Goal: Information Seeking & Learning: Learn about a topic

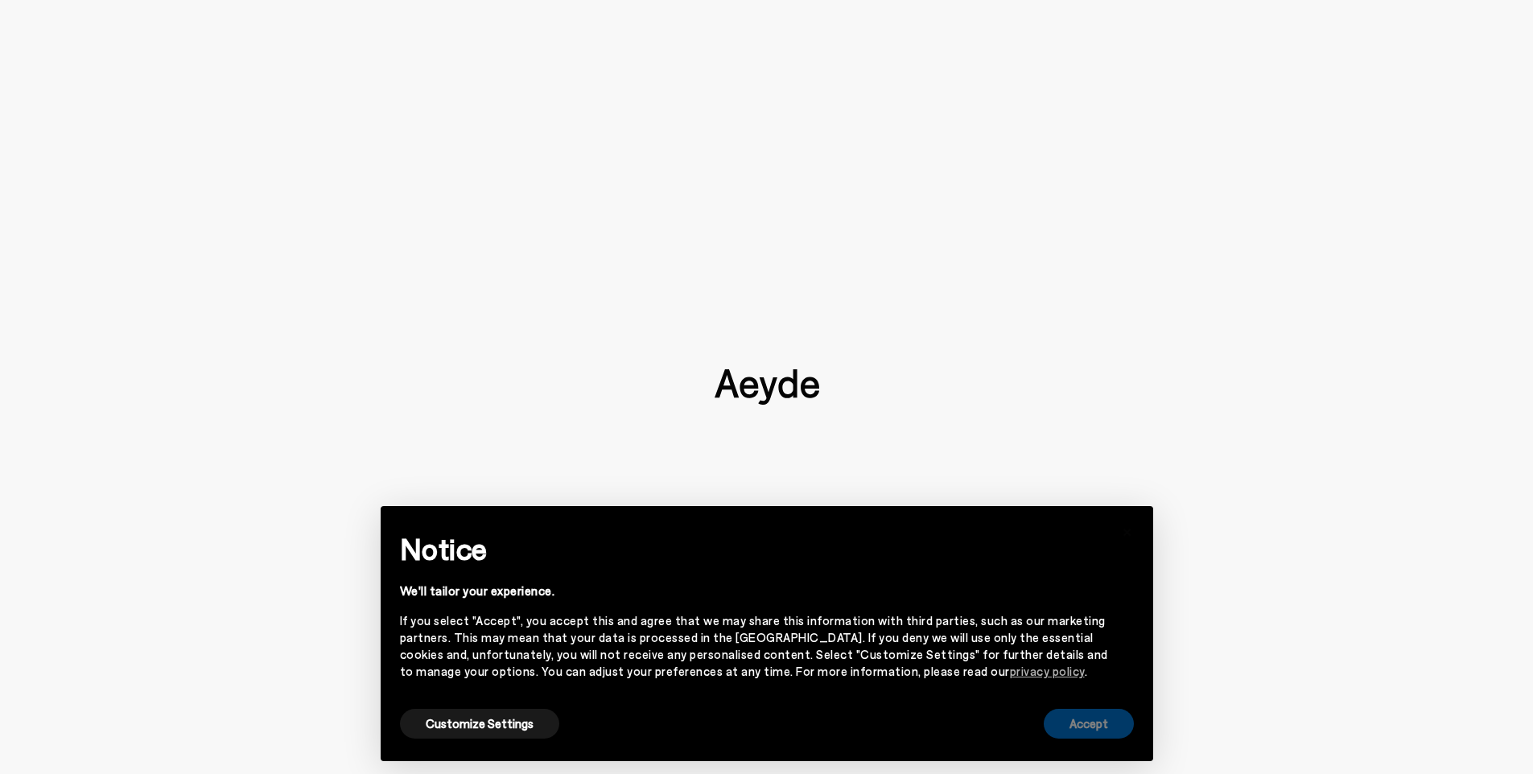
click at [1091, 734] on button "Accept" at bounding box center [1089, 724] width 90 height 30
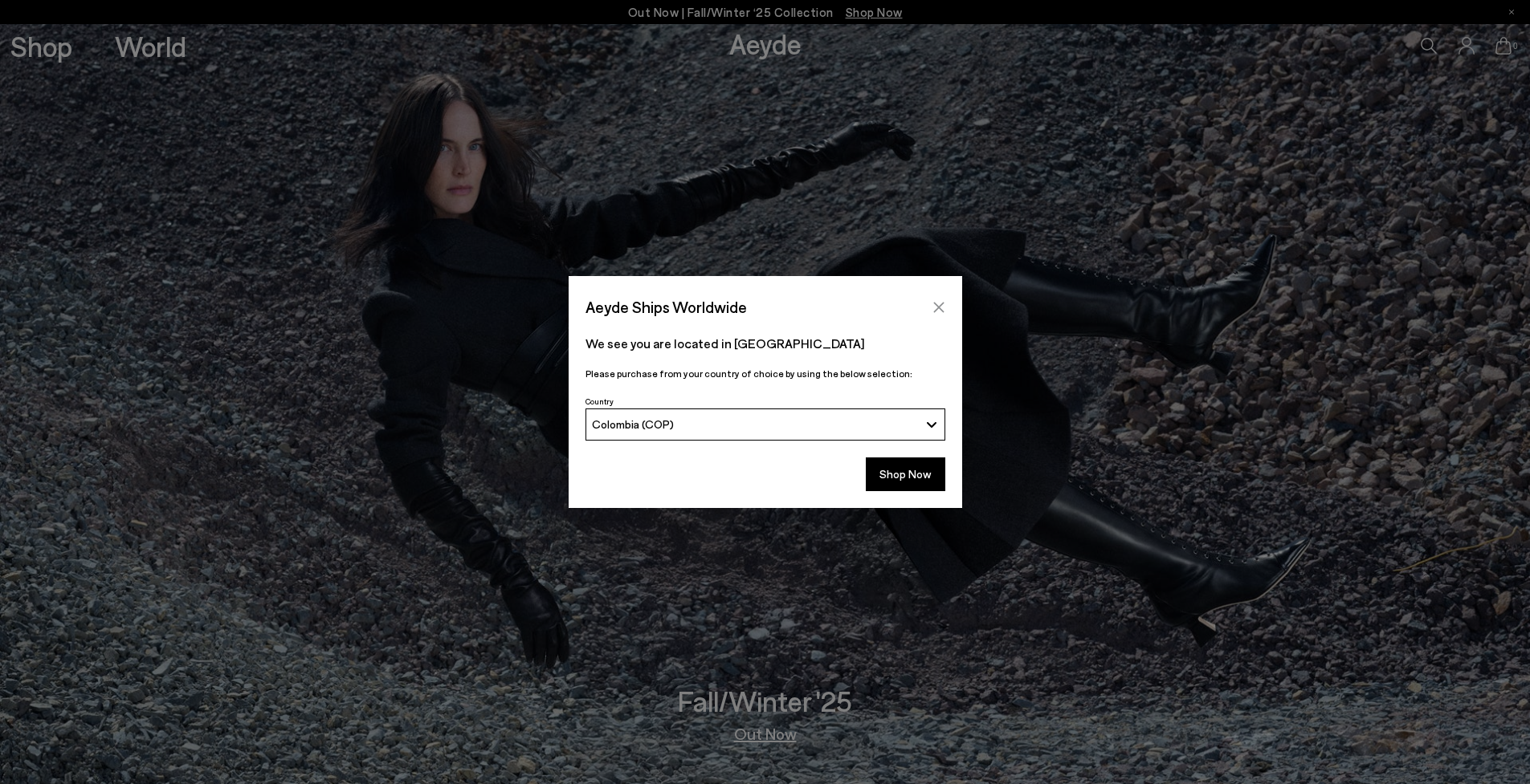
click at [929, 304] on button "Close" at bounding box center [939, 307] width 24 height 24
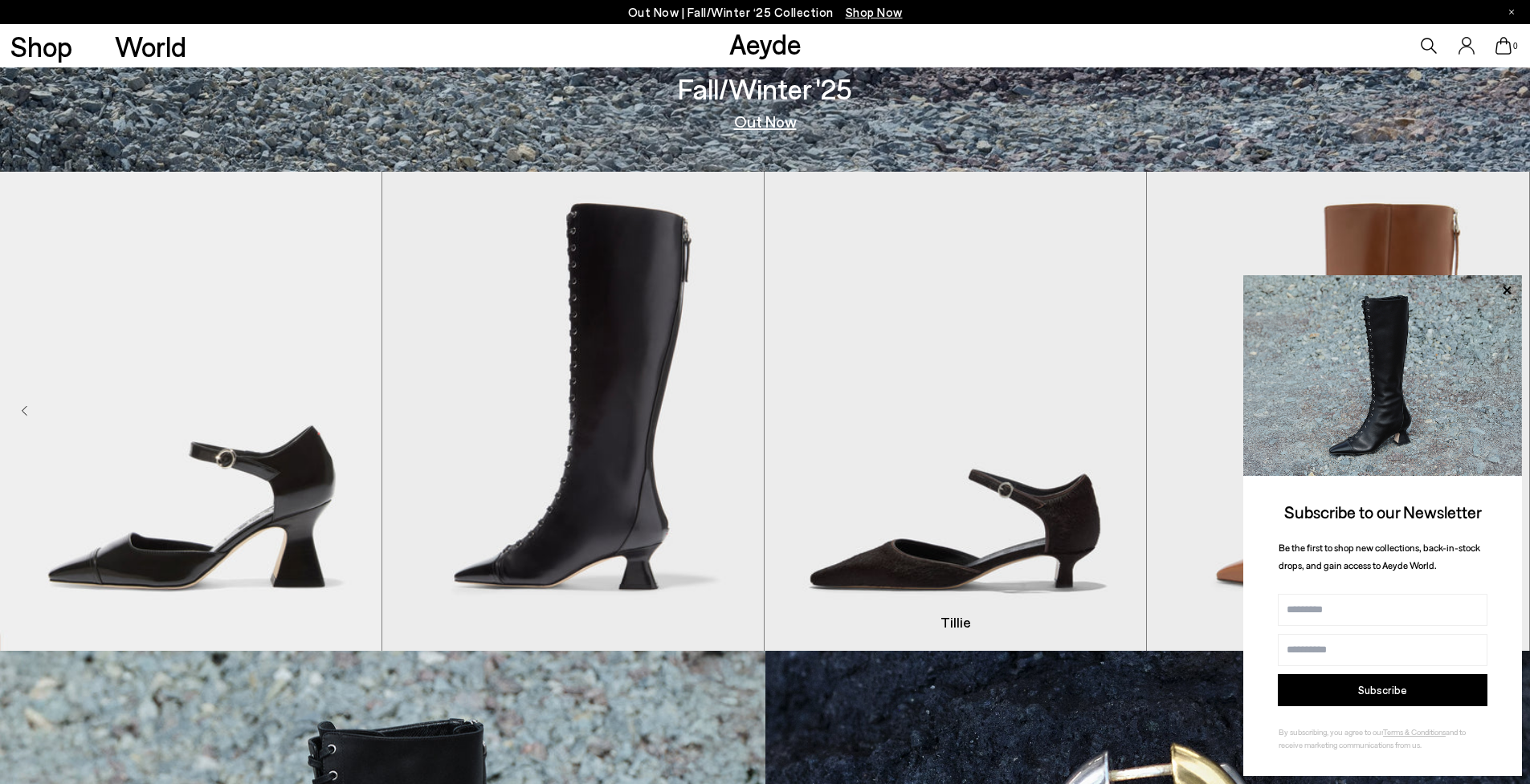
scroll to position [709, 0]
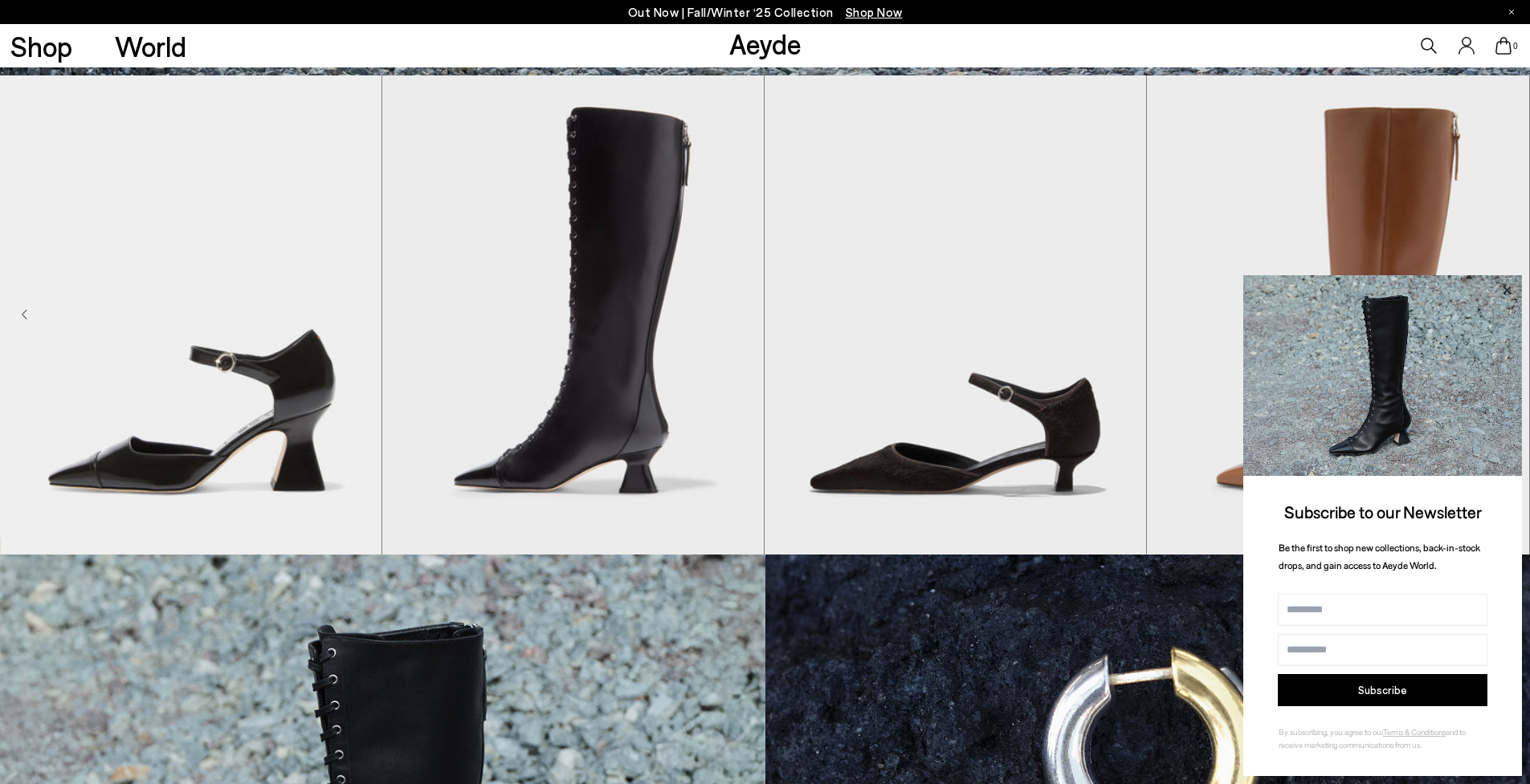
click at [1507, 289] on icon at bounding box center [1506, 290] width 21 height 21
click at [1505, 292] on icon at bounding box center [1506, 290] width 21 height 21
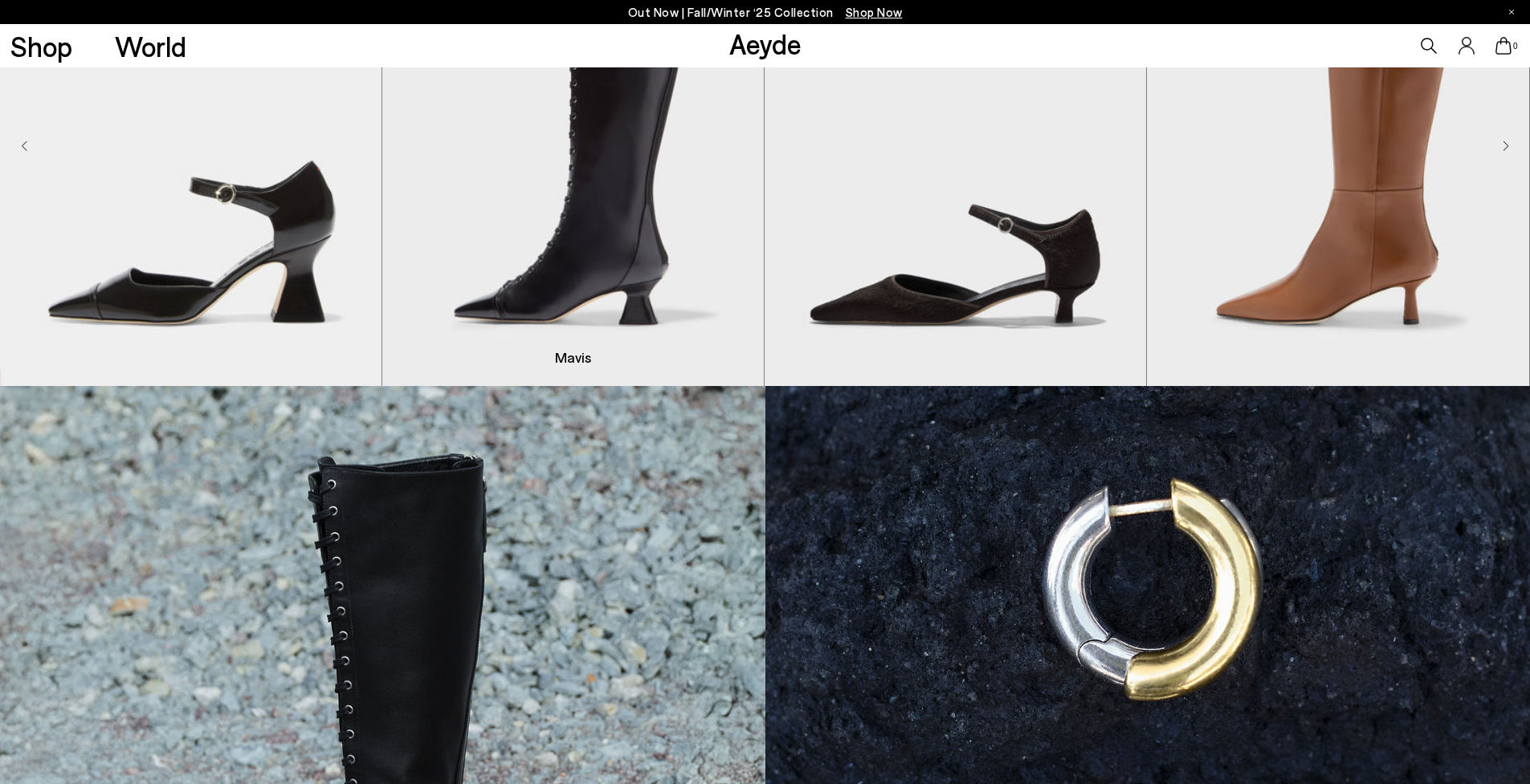
scroll to position [872, 0]
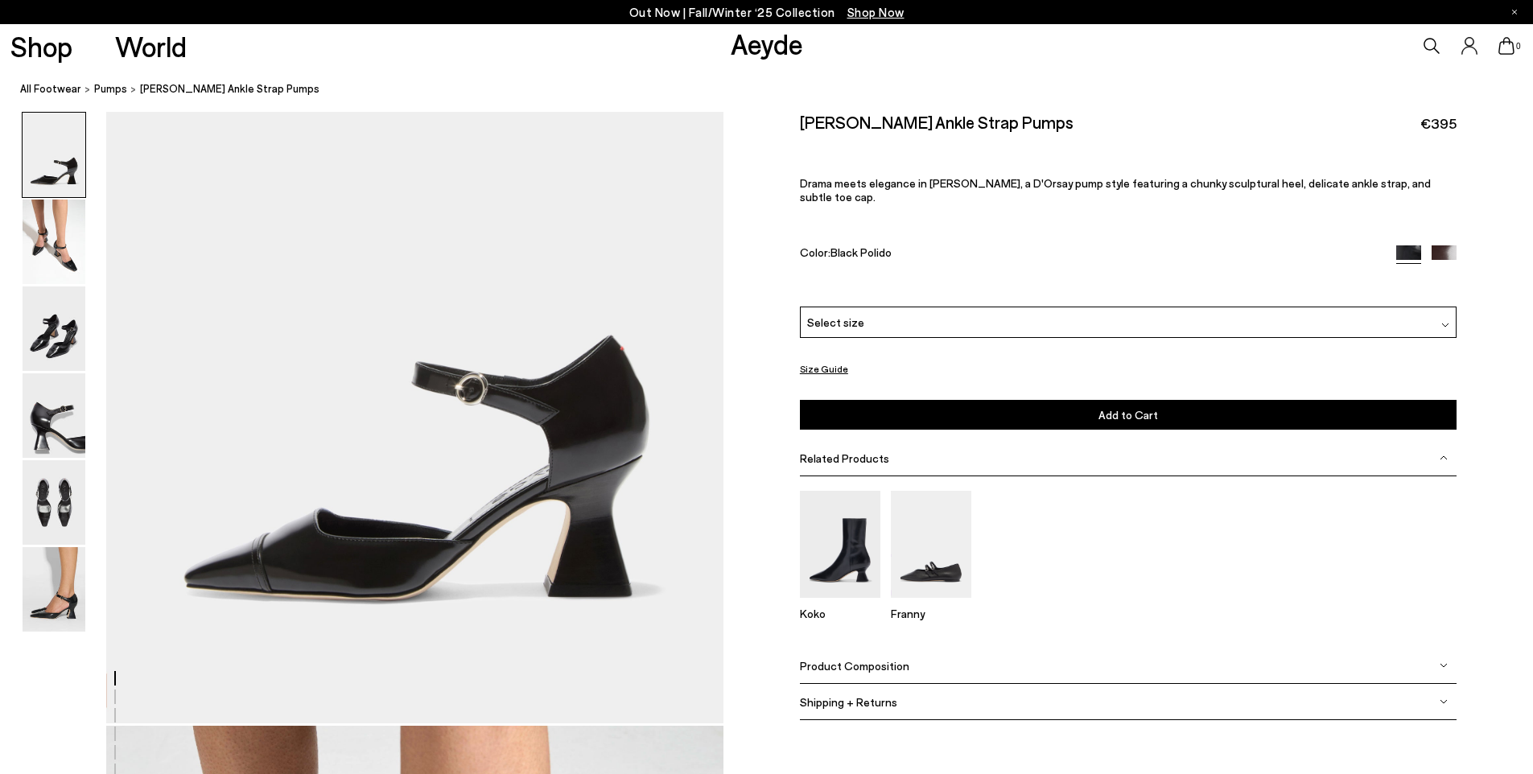
scroll to position [211, 2]
click at [23, 254] on img at bounding box center [54, 242] width 63 height 84
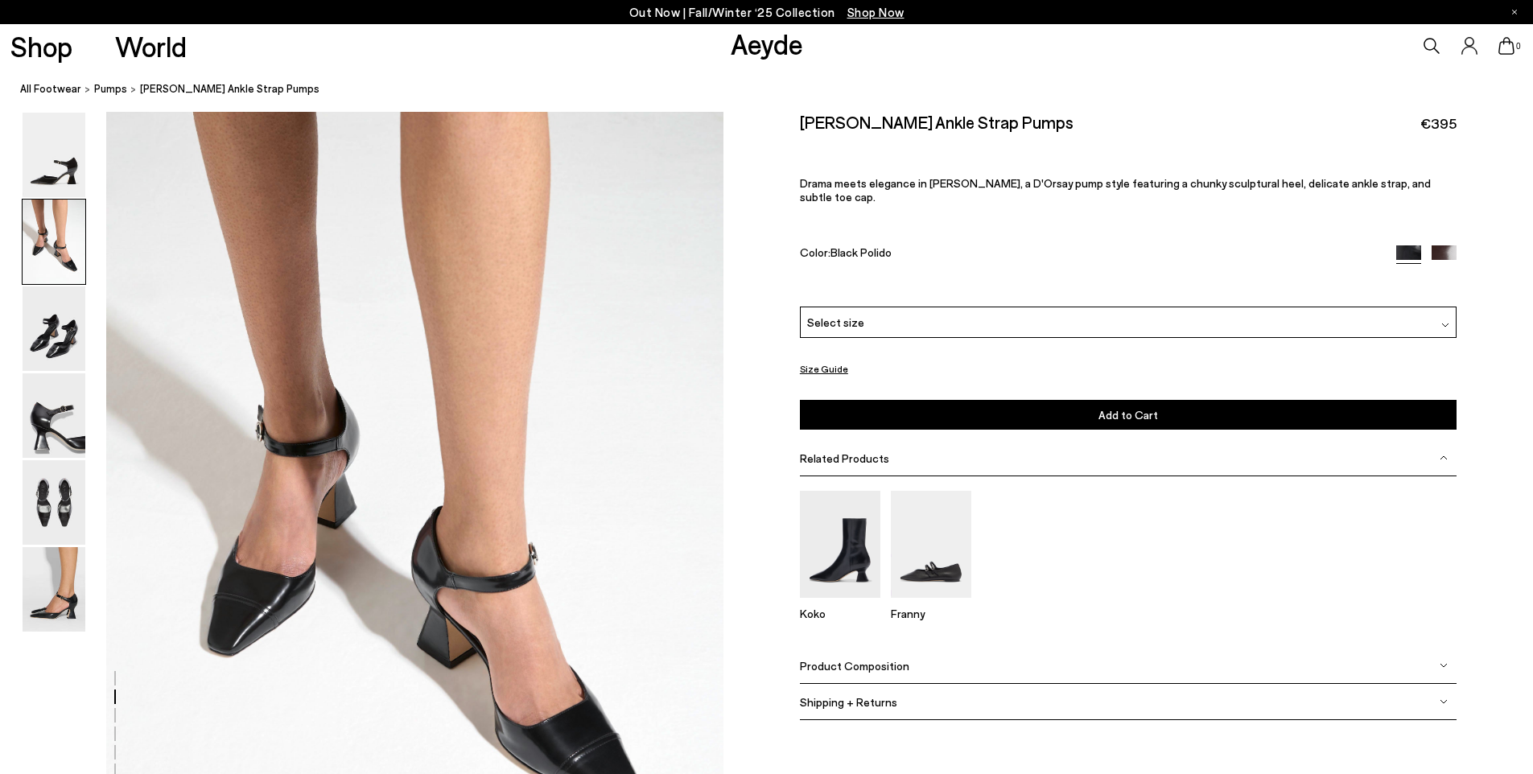
scroll to position [924, 2]
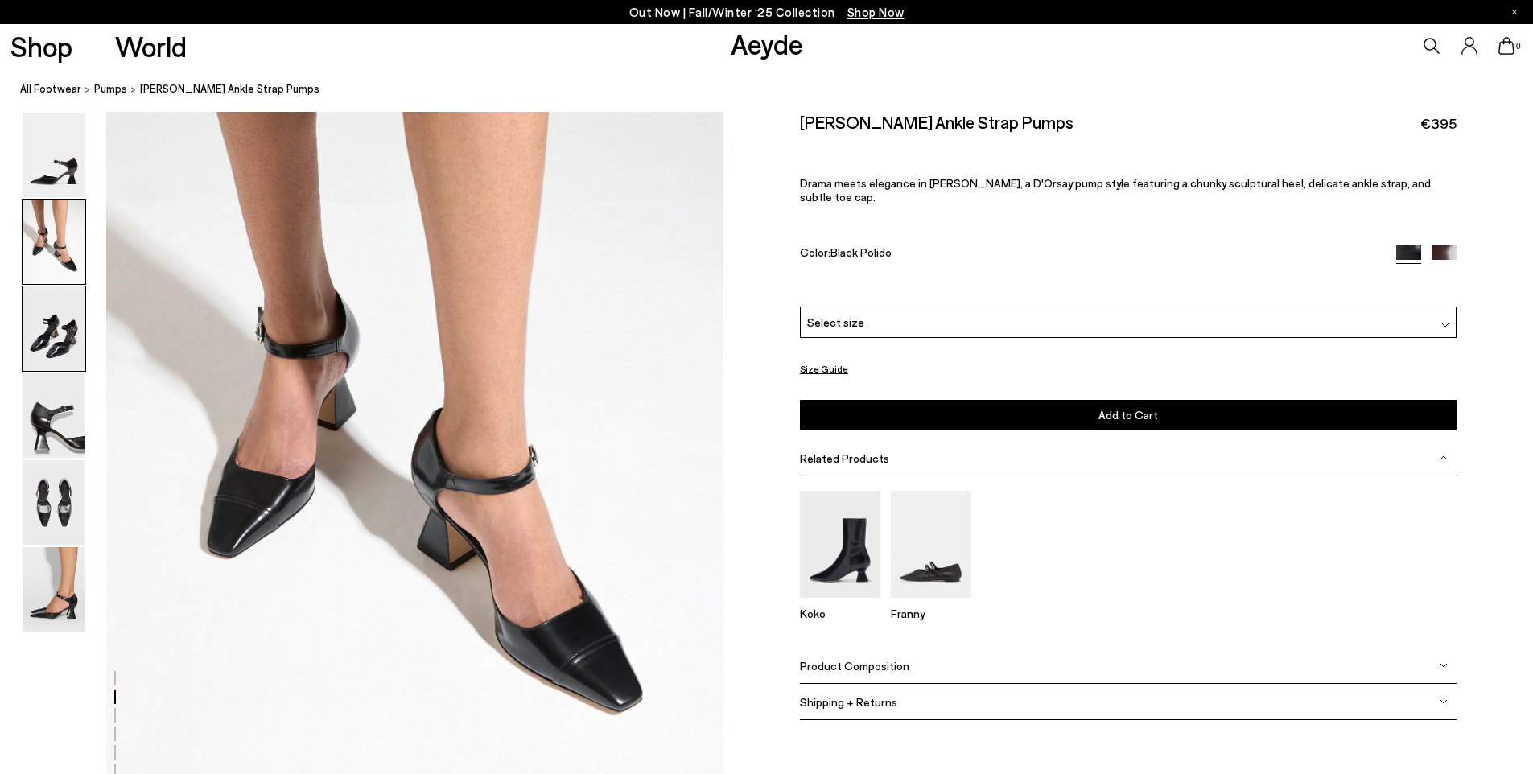
click at [59, 340] on img at bounding box center [54, 328] width 63 height 84
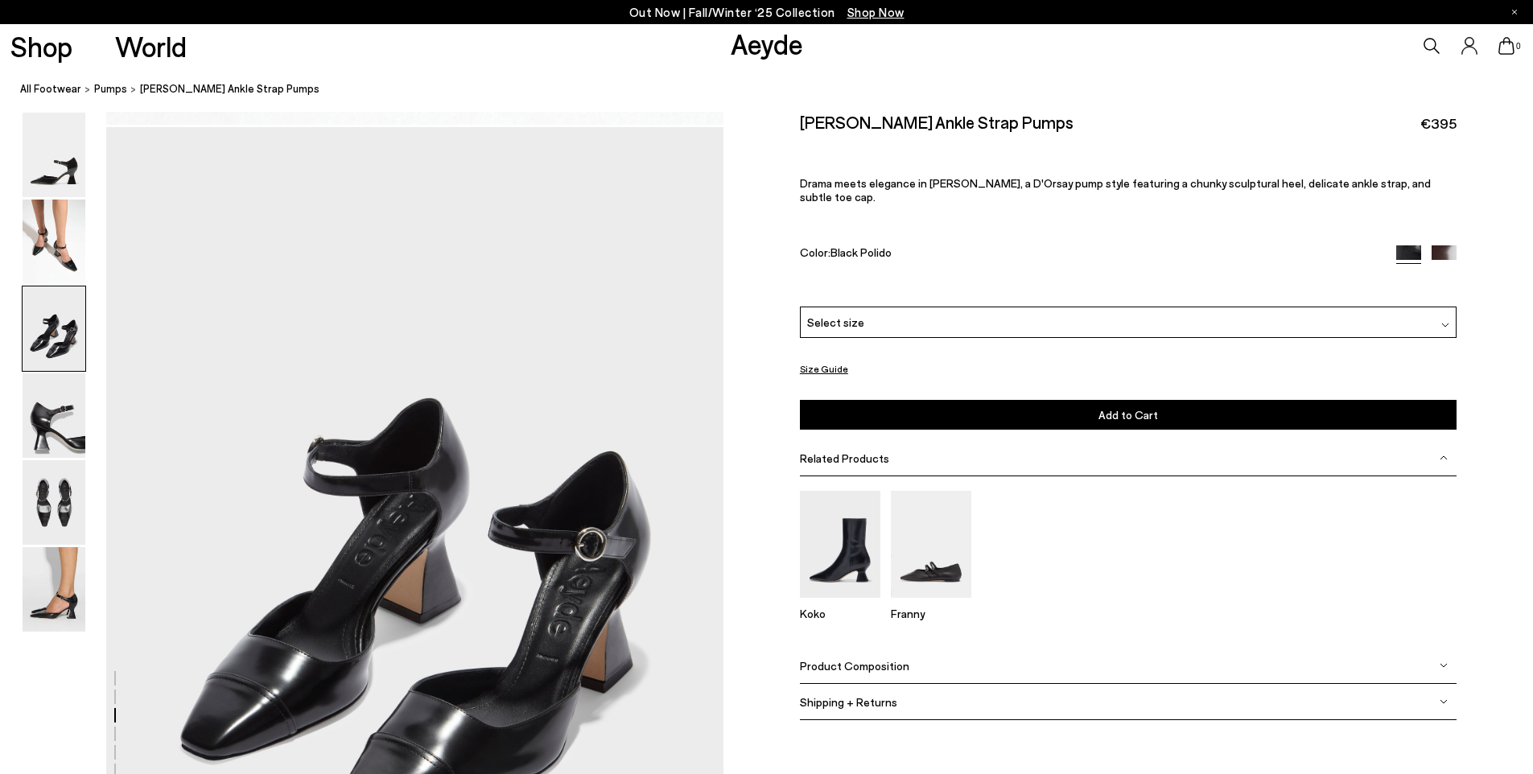
scroll to position [1650, 2]
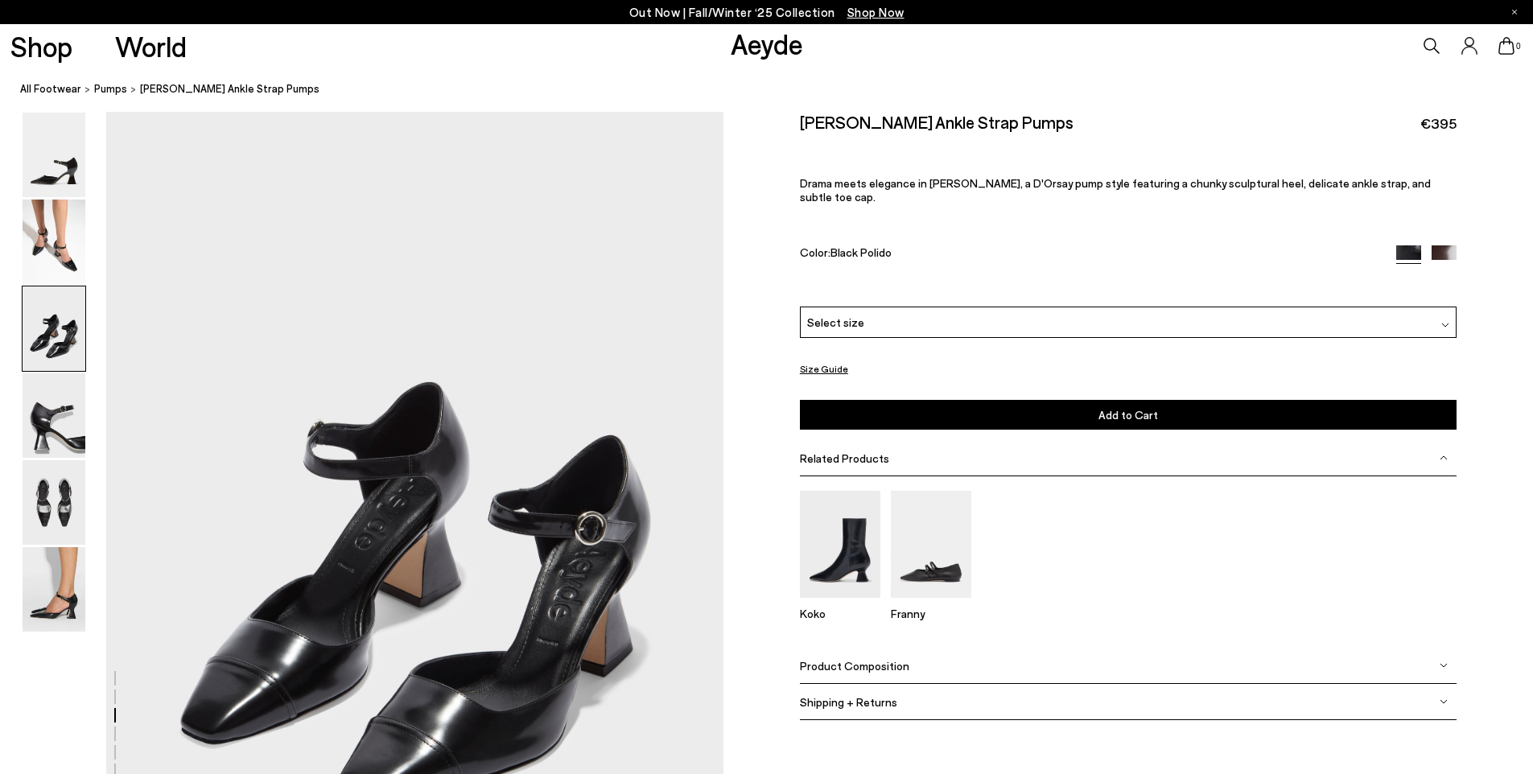
click at [59, 340] on img at bounding box center [54, 328] width 63 height 84
click at [63, 408] on img at bounding box center [54, 415] width 63 height 84
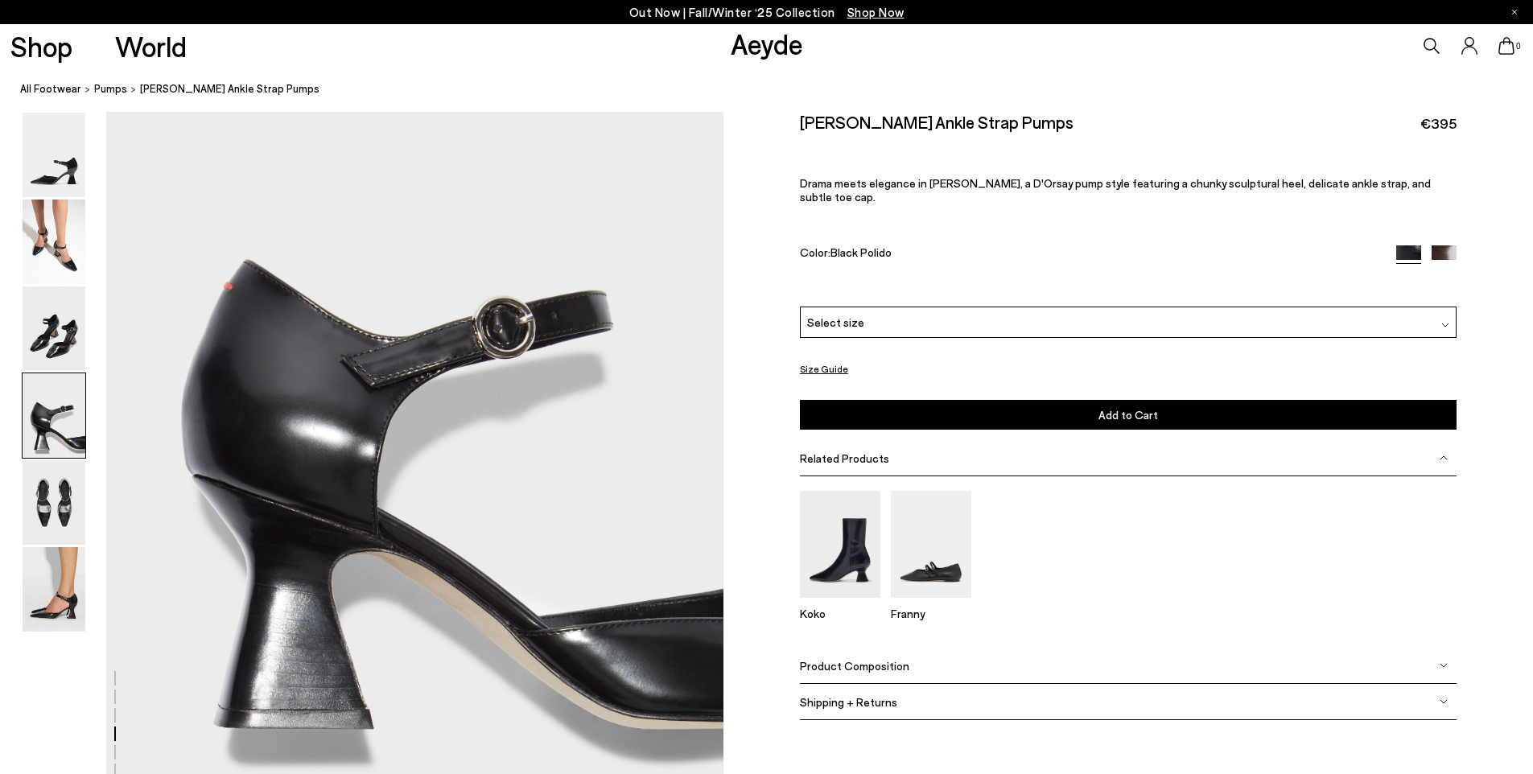
scroll to position [2606, 0]
click at [43, 514] on img at bounding box center [54, 502] width 63 height 84
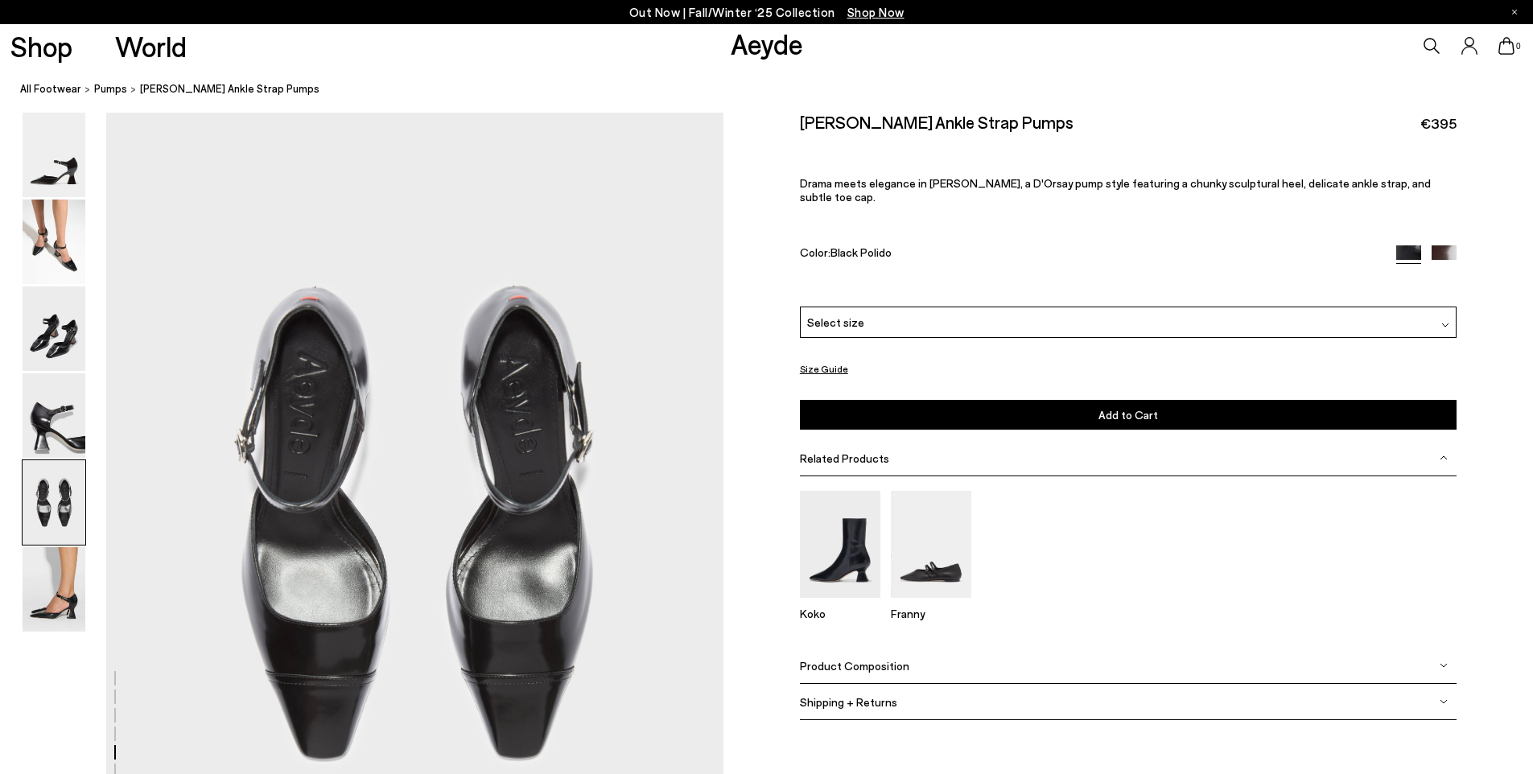
scroll to position [3300, 0]
click at [70, 595] on img at bounding box center [54, 589] width 63 height 84
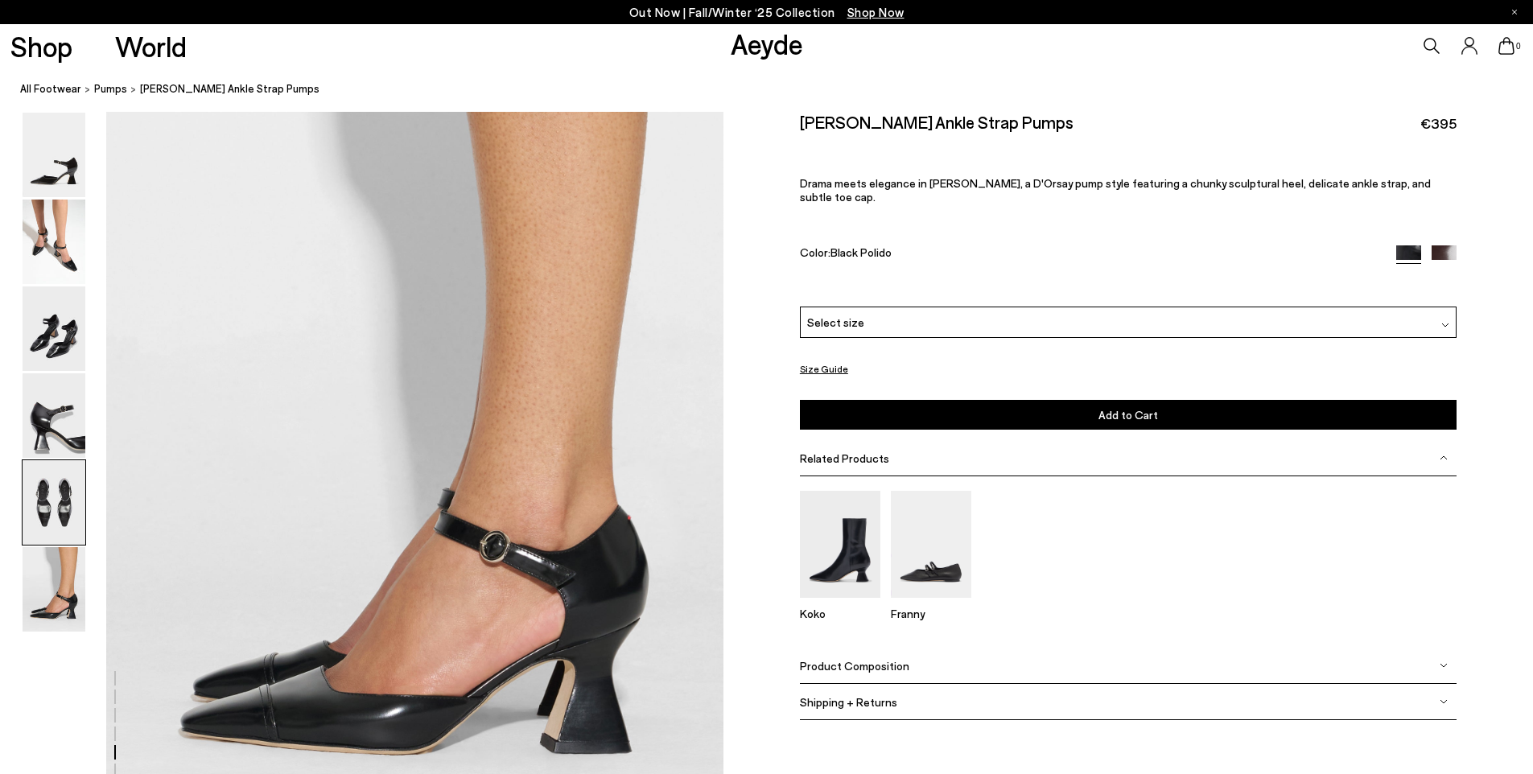
scroll to position [4236, 0]
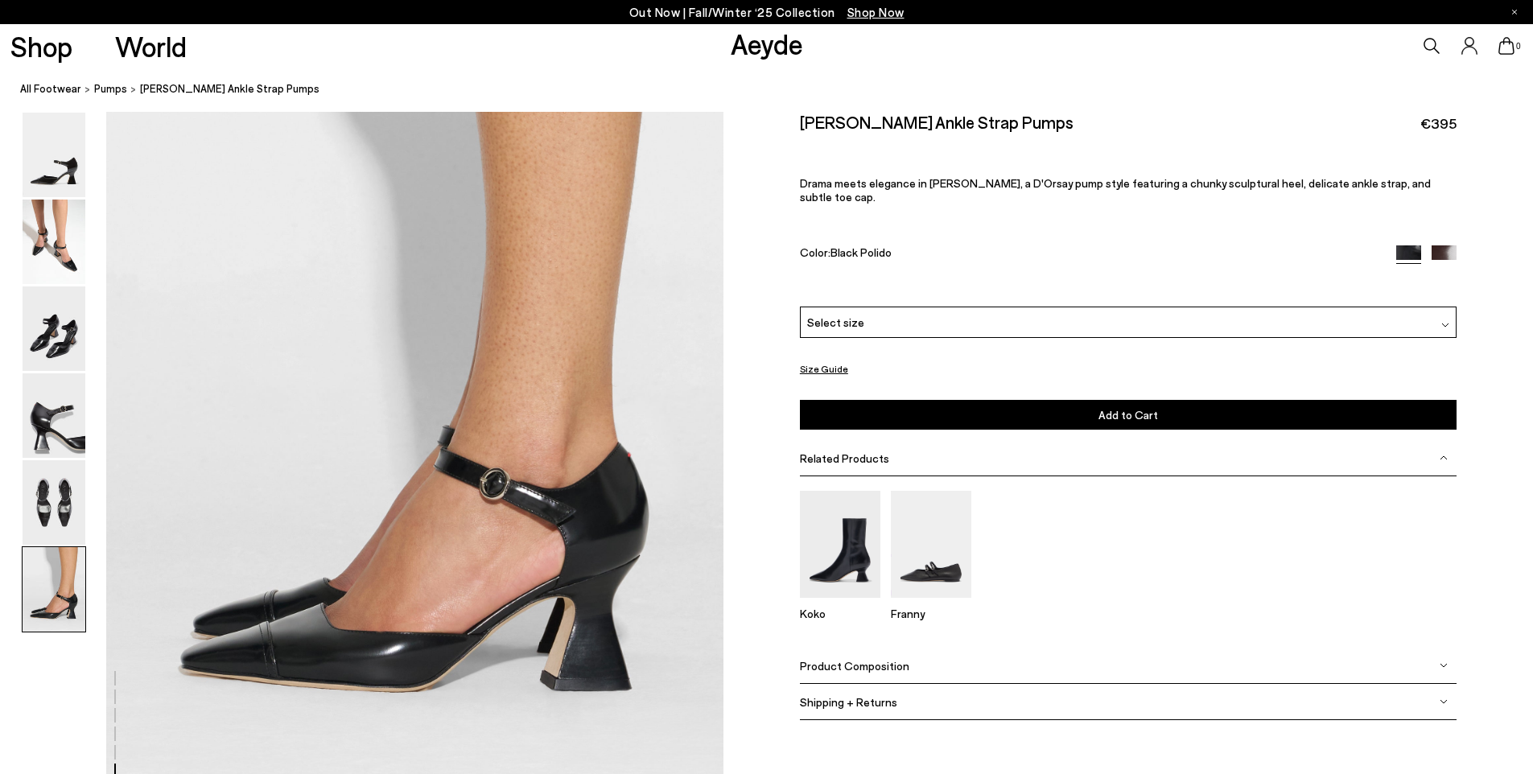
scroll to position [4247, 0]
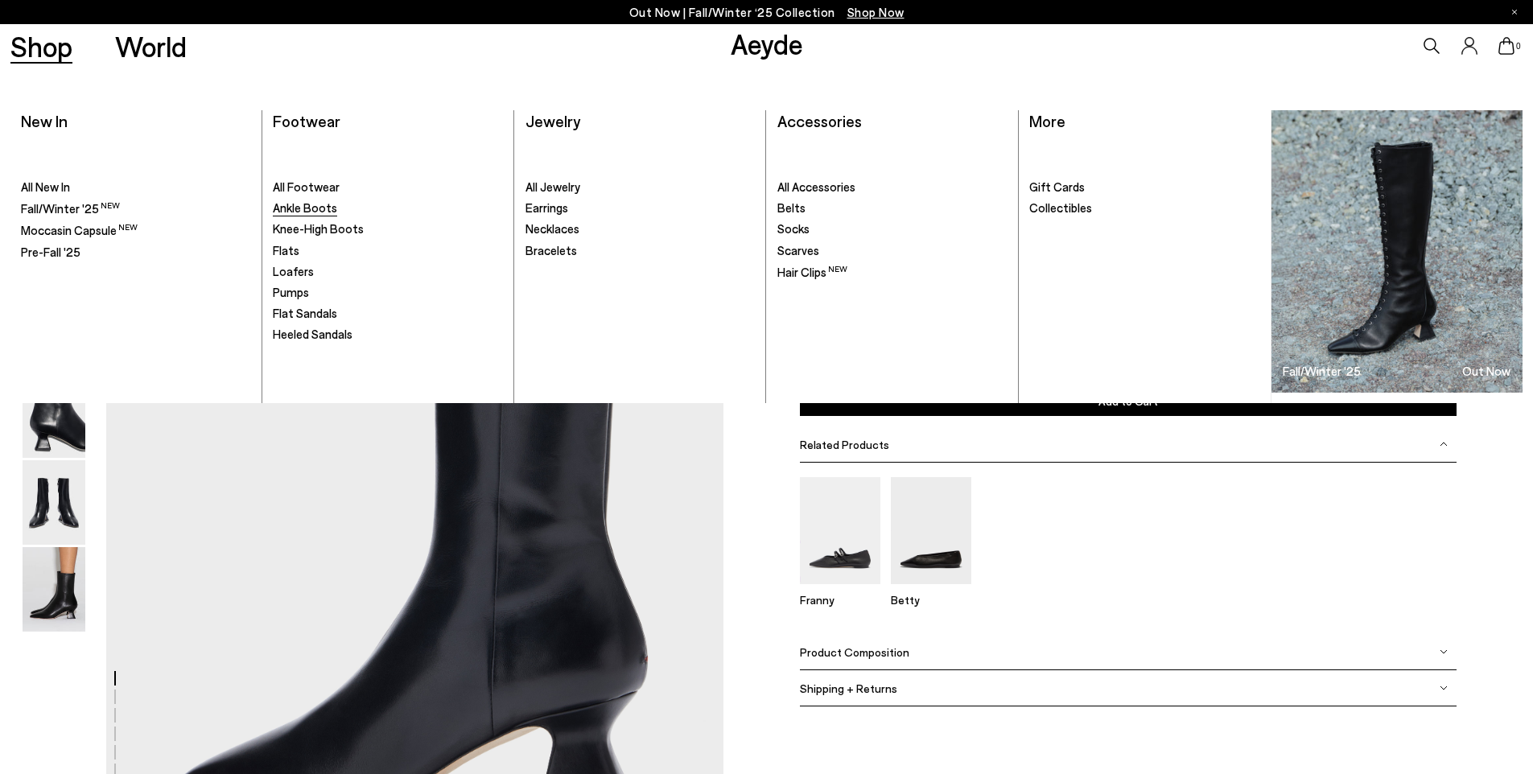
click at [315, 205] on span "Ankle Boots" at bounding box center [305, 207] width 64 height 14
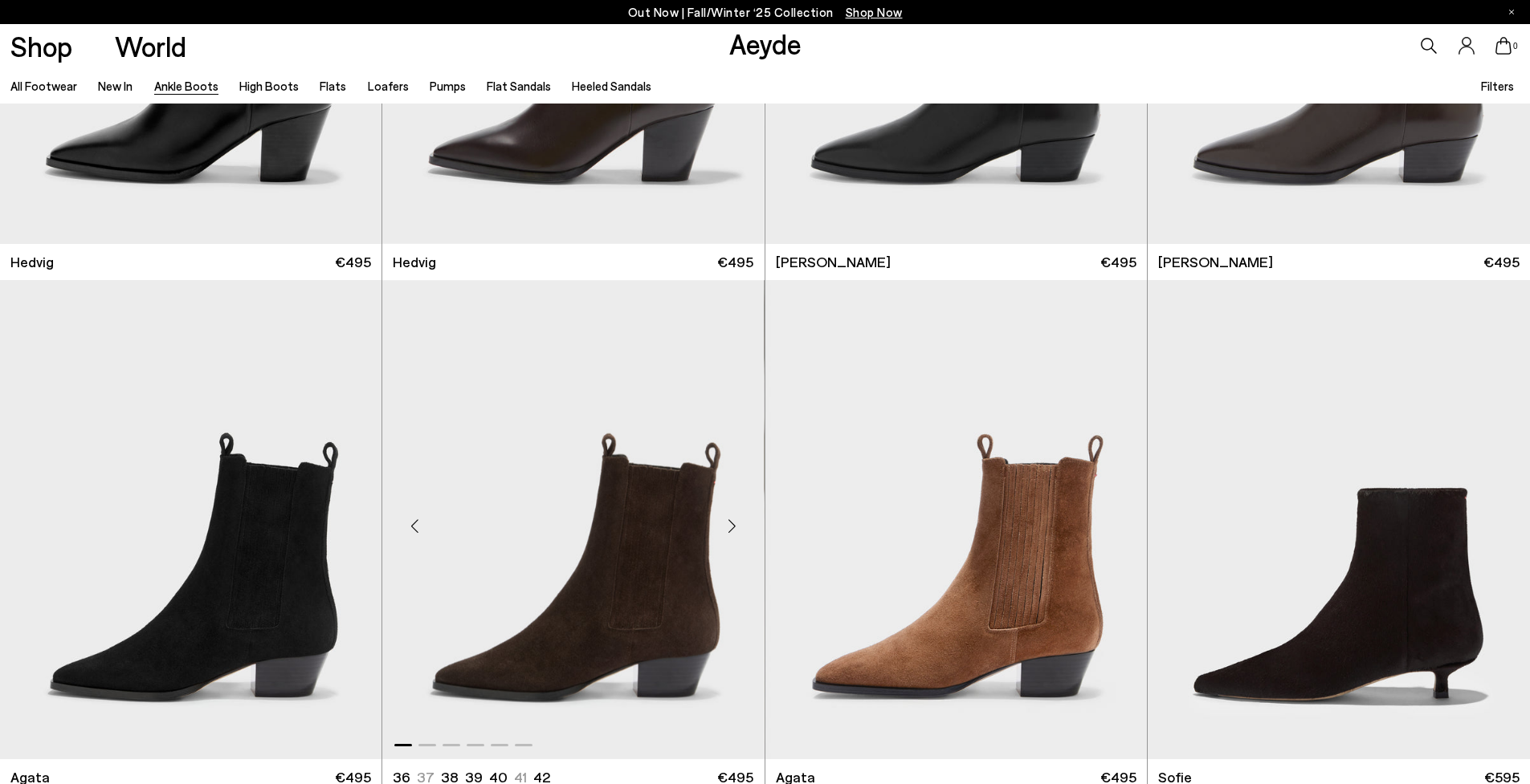
scroll to position [855, 0]
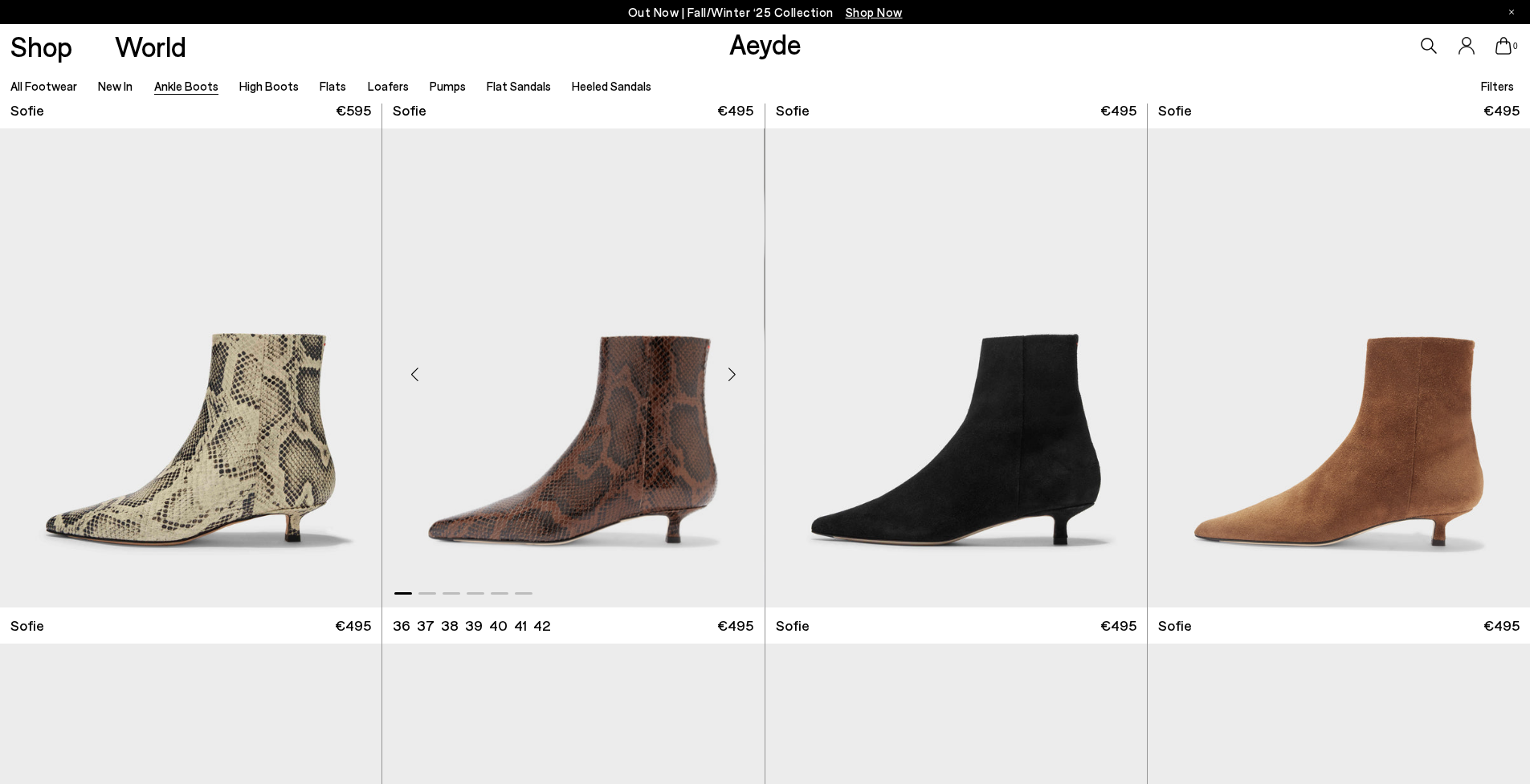
scroll to position [2037, 0]
click at [429, 592] on span at bounding box center [427, 593] width 18 height 2
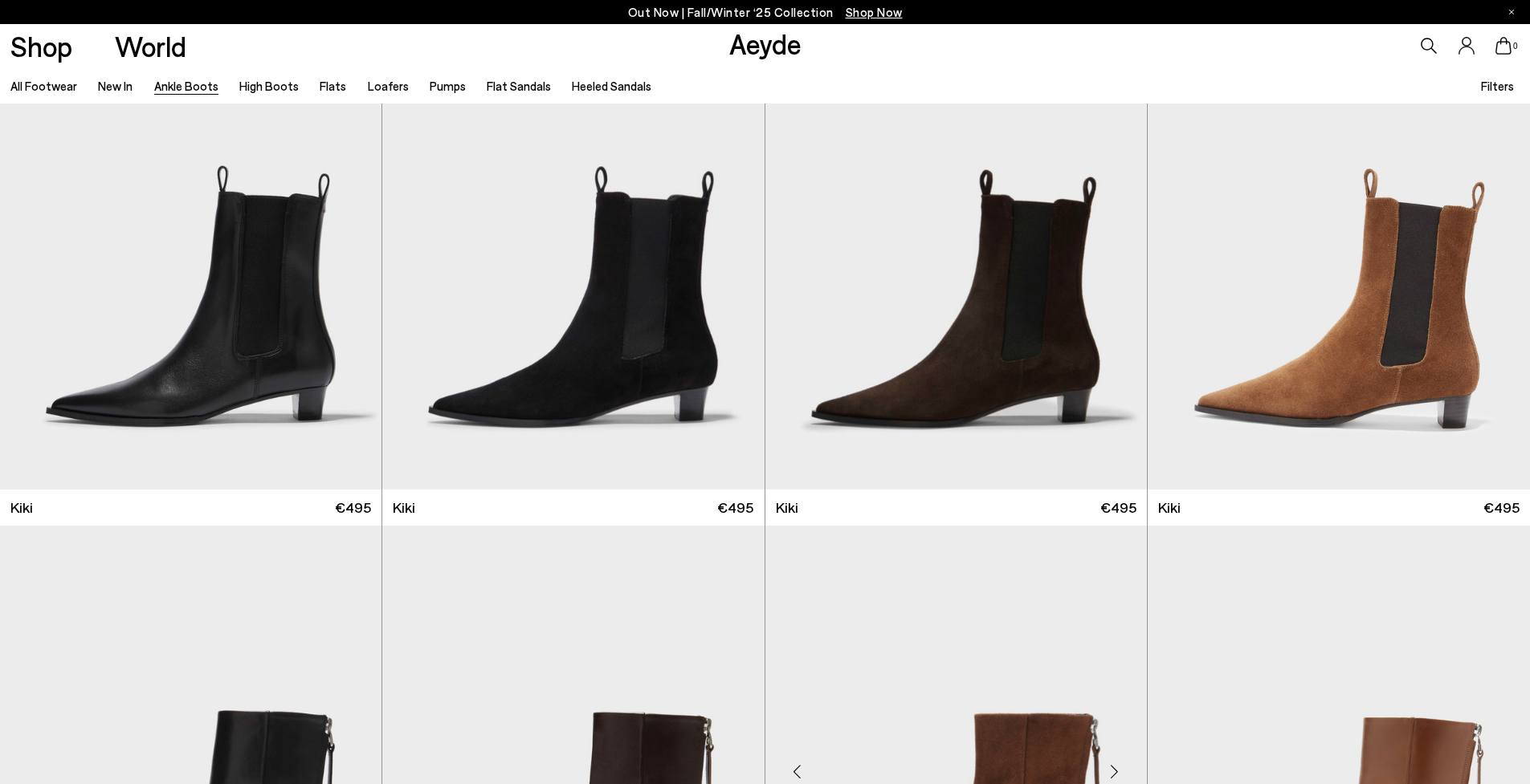
scroll to position [3208, 0]
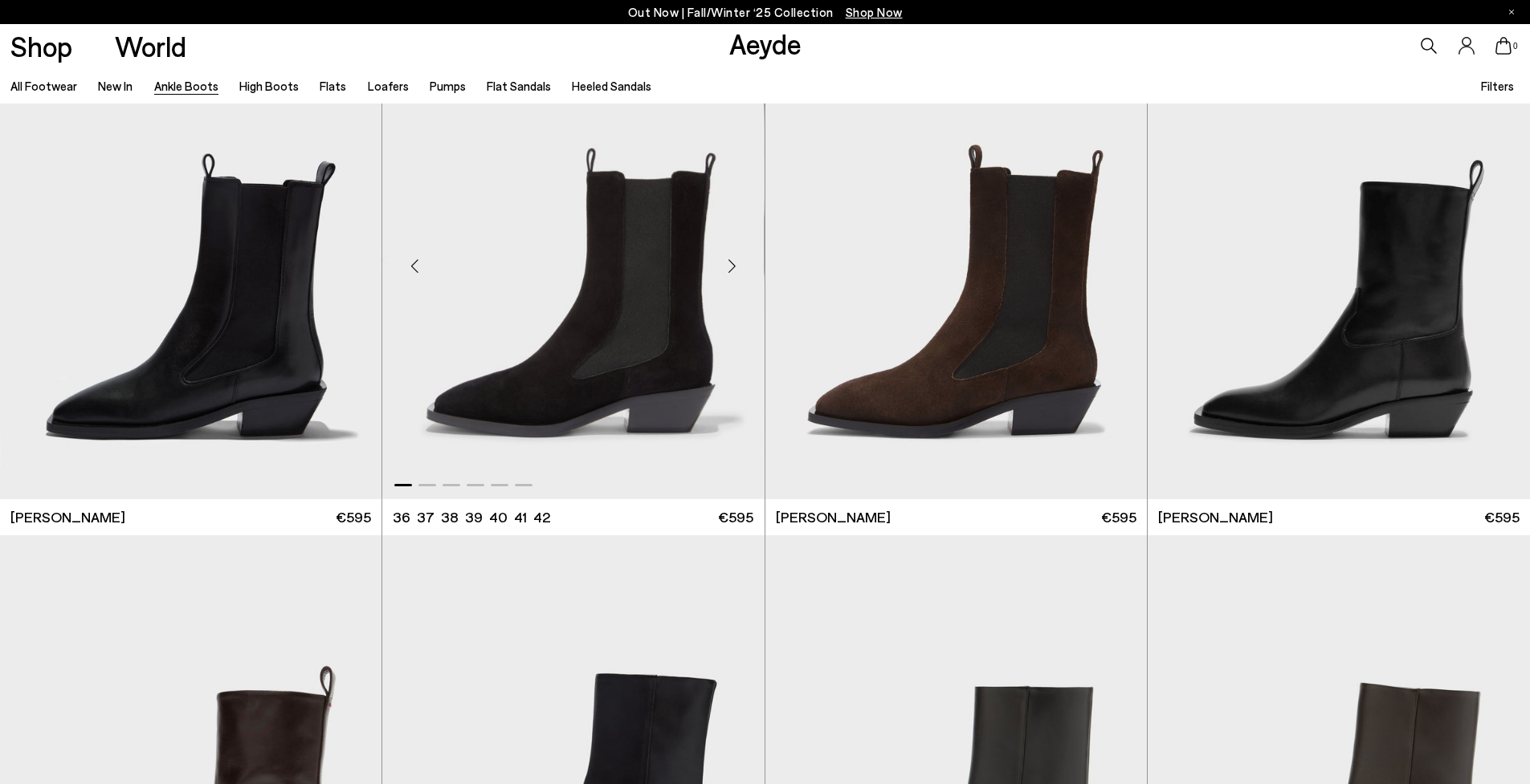
scroll to position [6830, 0]
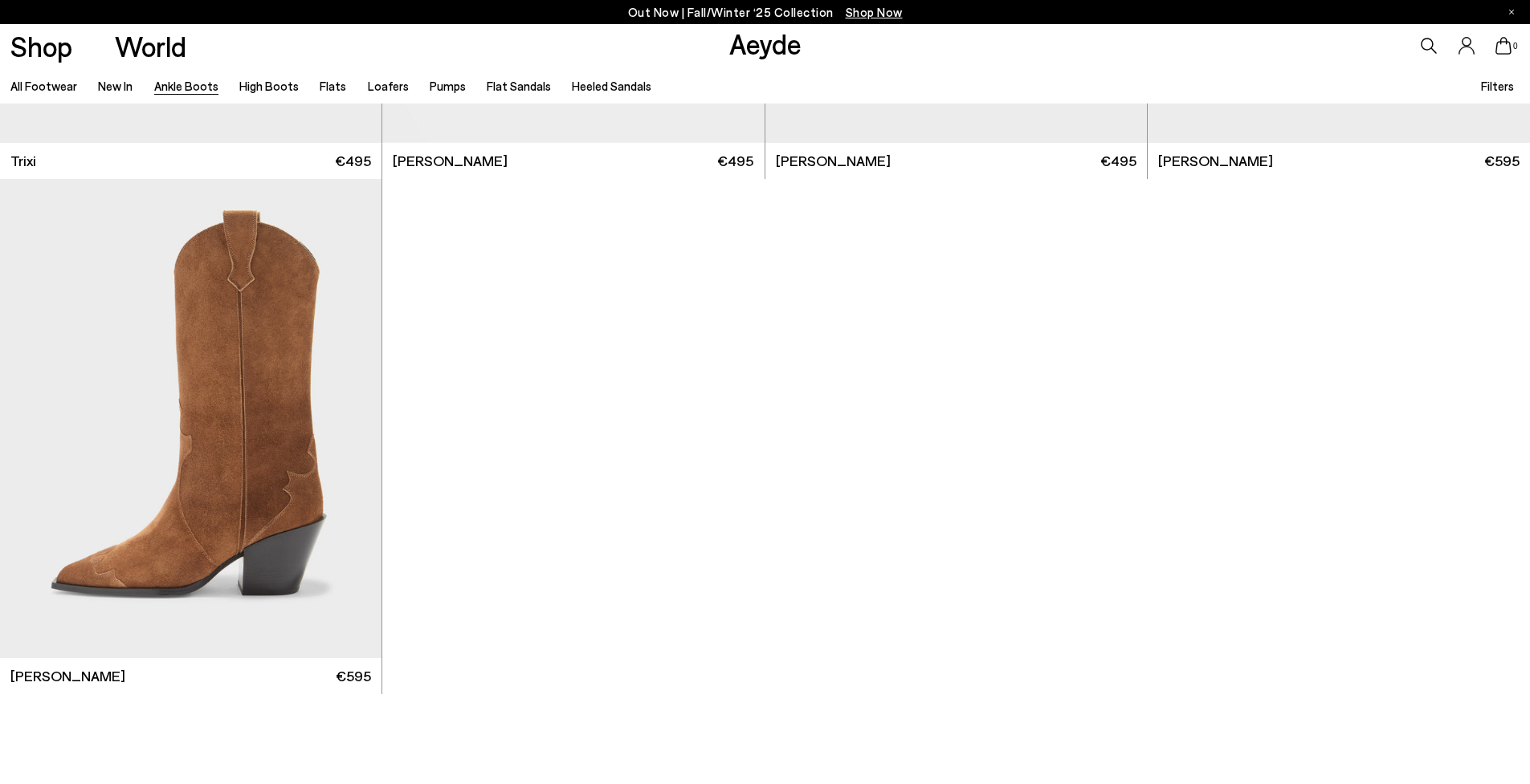
scroll to position [10742, 0]
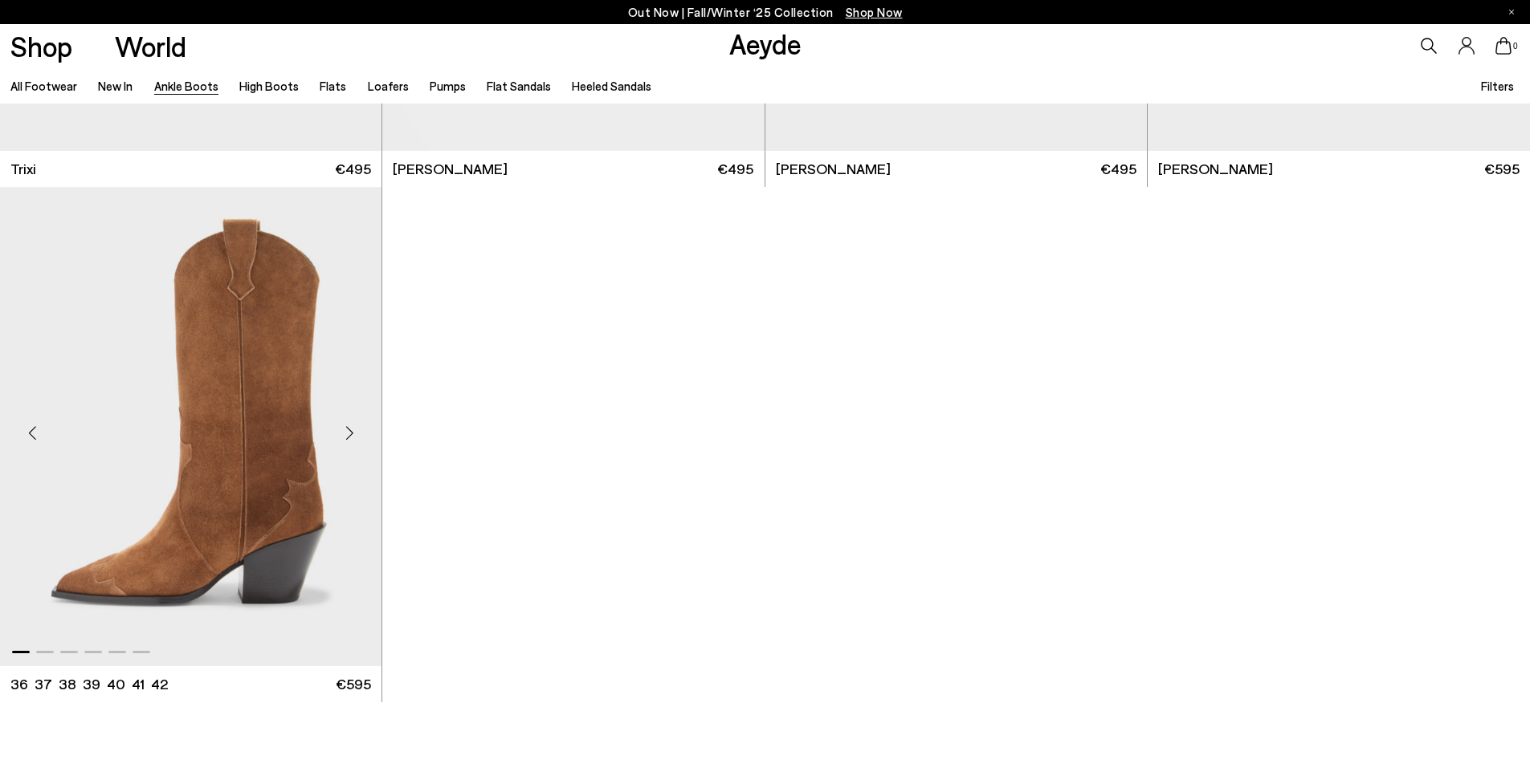
click at [303, 396] on img "1 / 6" at bounding box center [191, 426] width 381 height 479
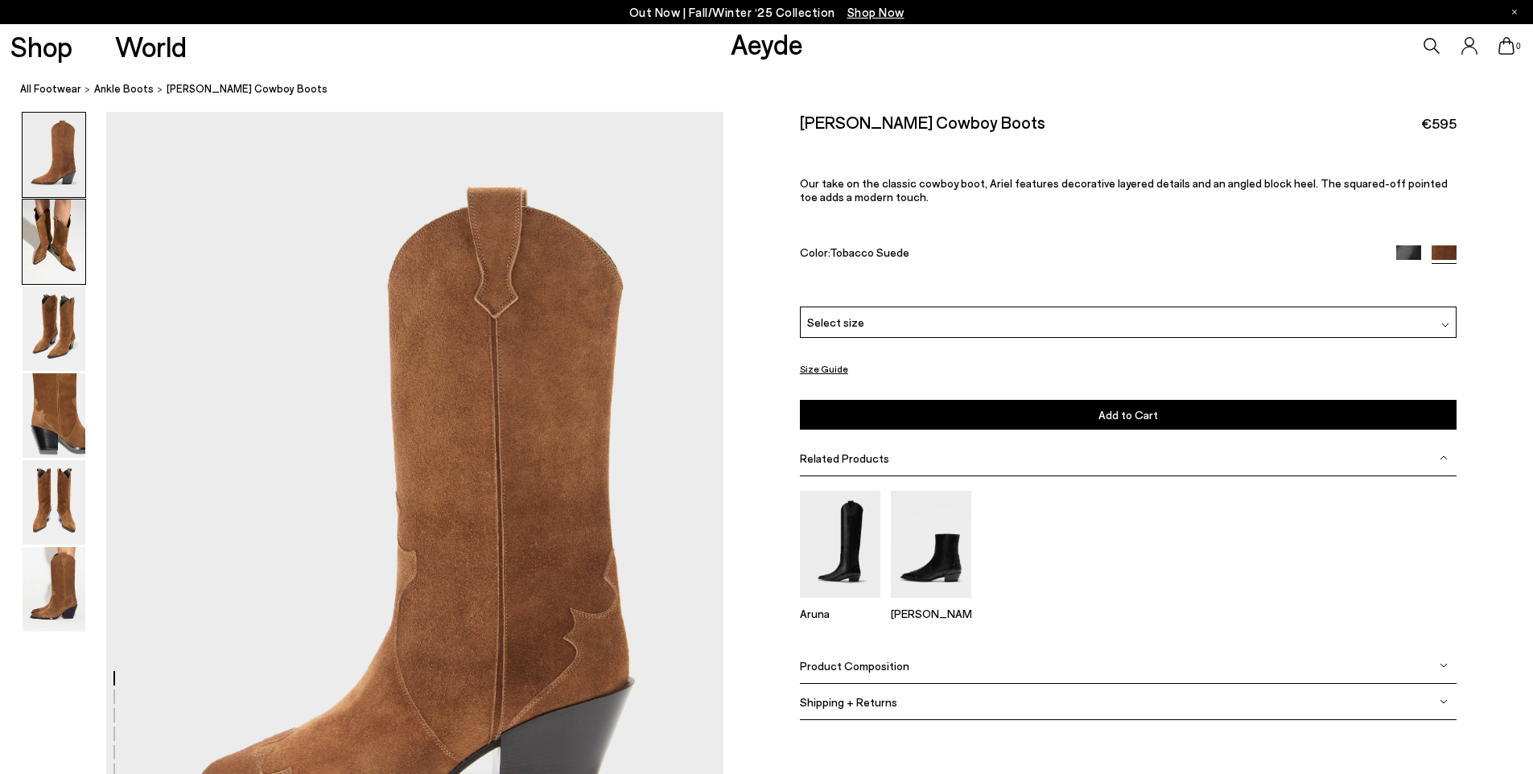
scroll to position [0, 2]
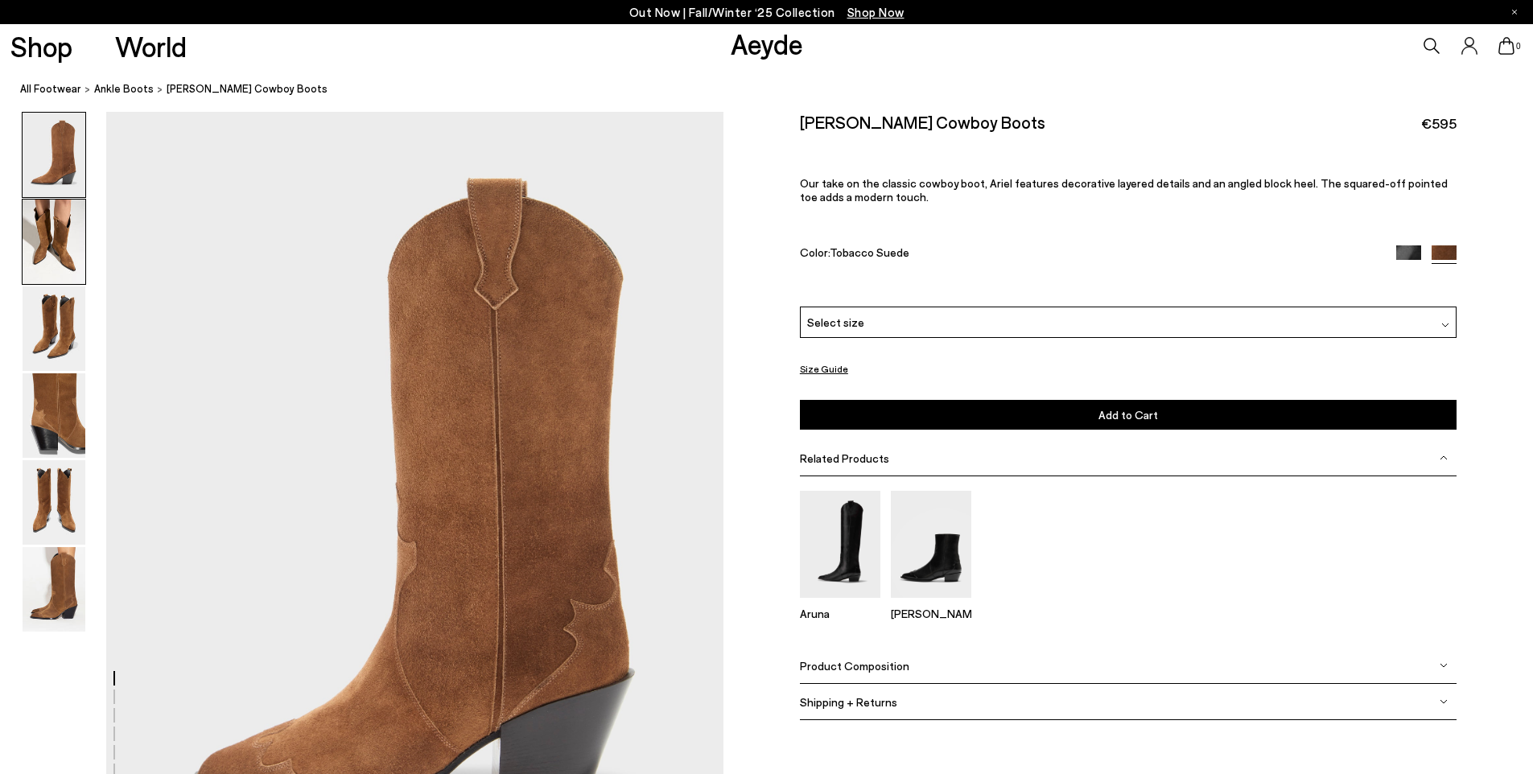
click at [34, 236] on img at bounding box center [54, 242] width 63 height 84
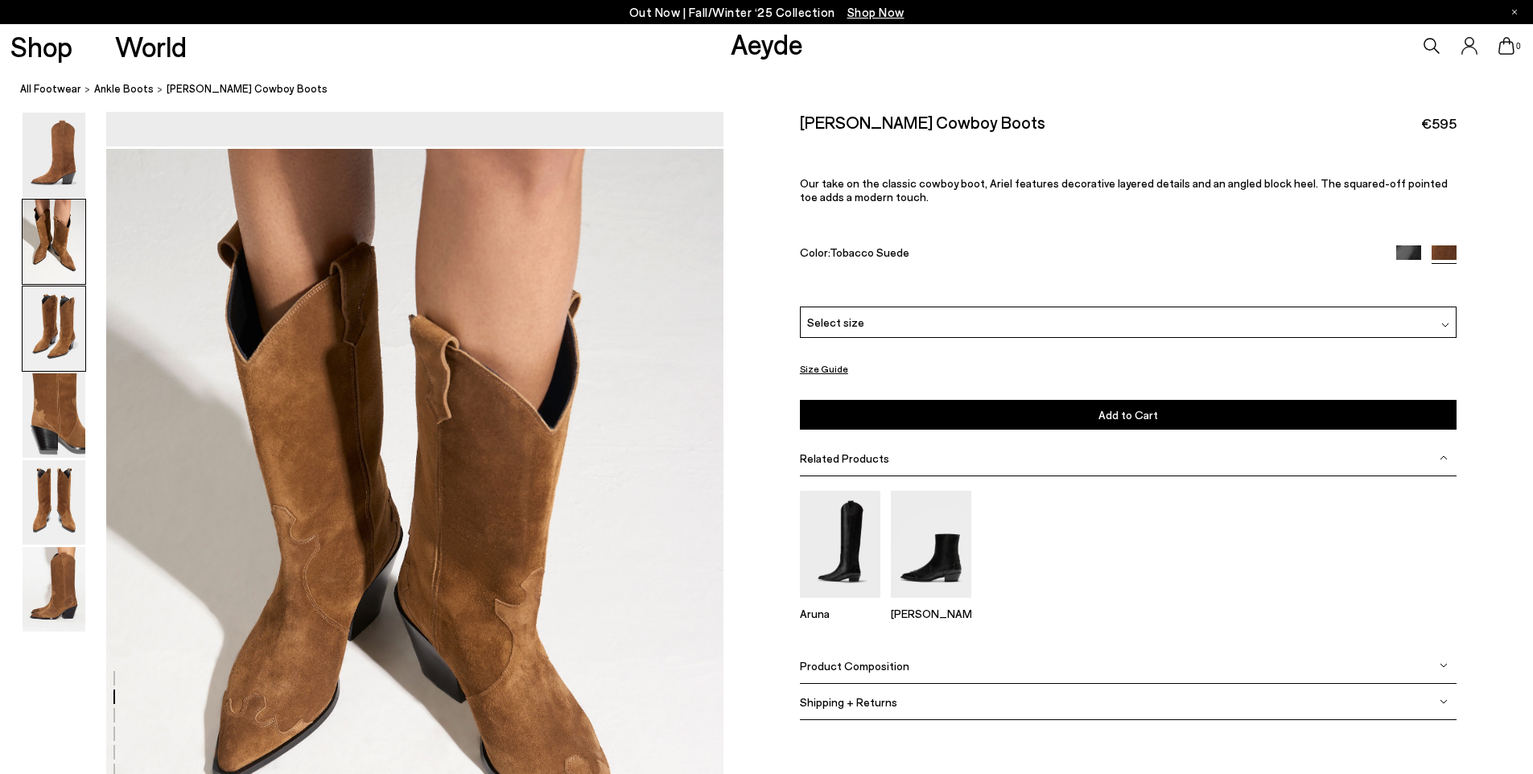
scroll to position [826, 2]
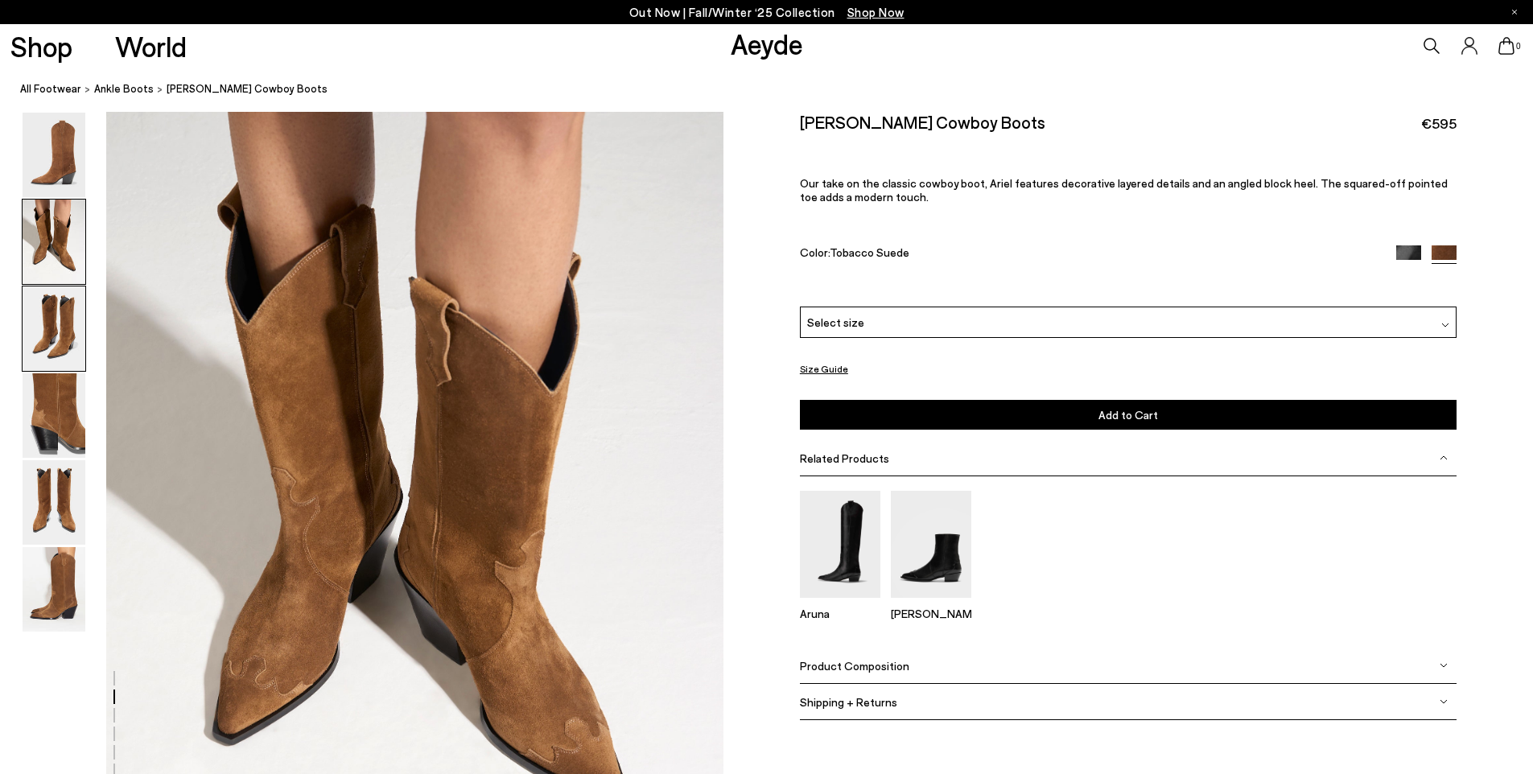
click at [52, 295] on img at bounding box center [54, 328] width 63 height 84
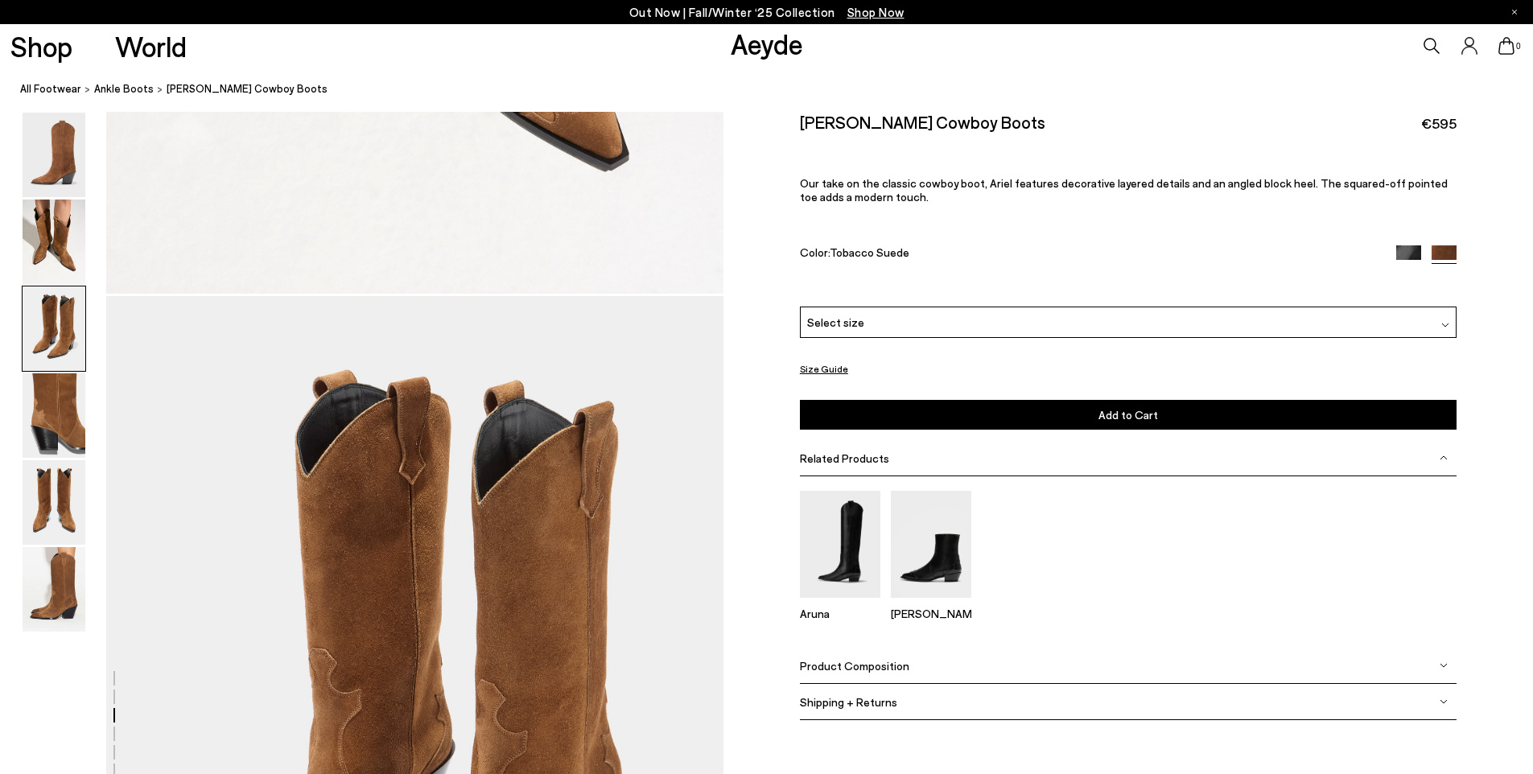
scroll to position [1650, 2]
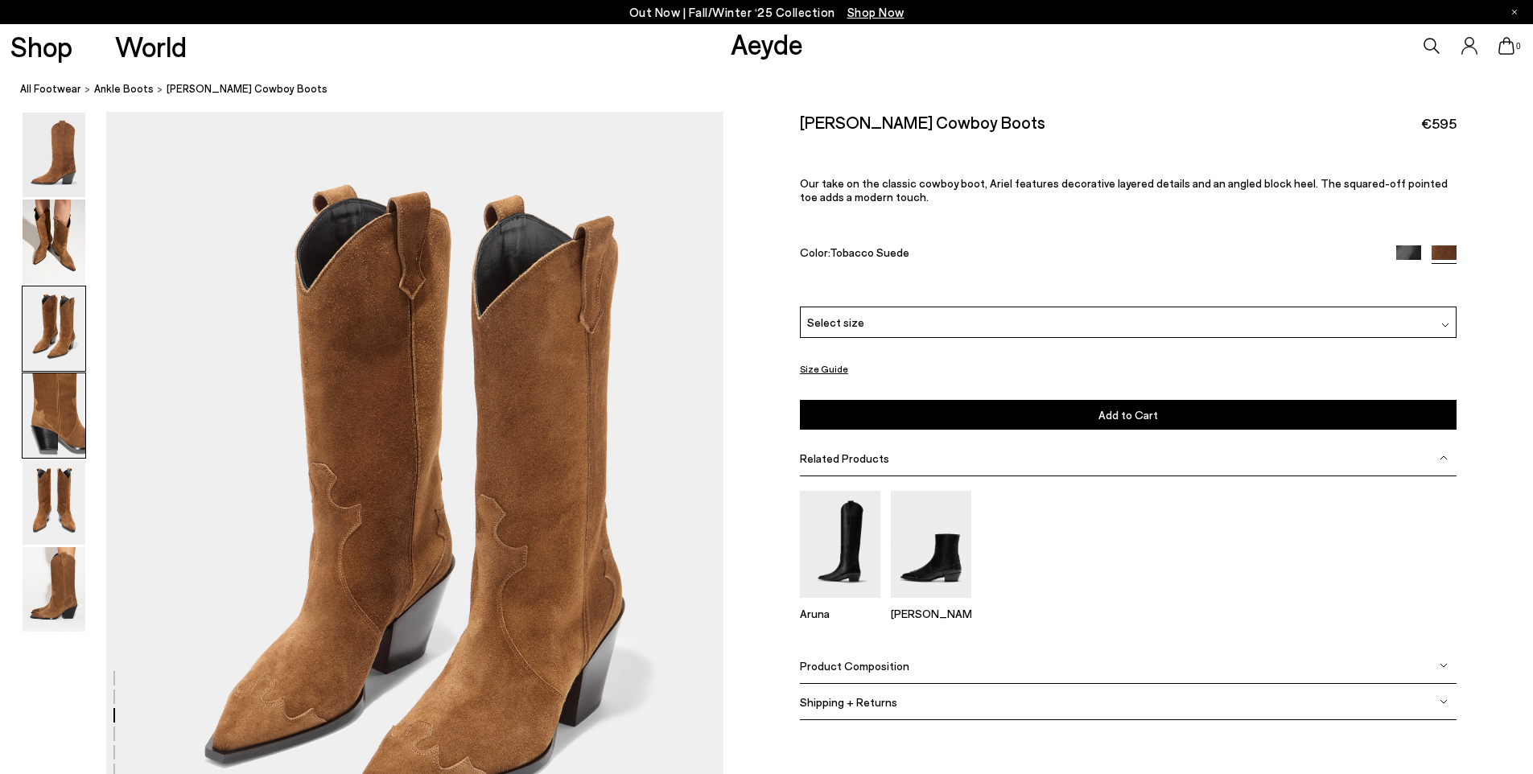
click at [36, 427] on img at bounding box center [54, 415] width 63 height 84
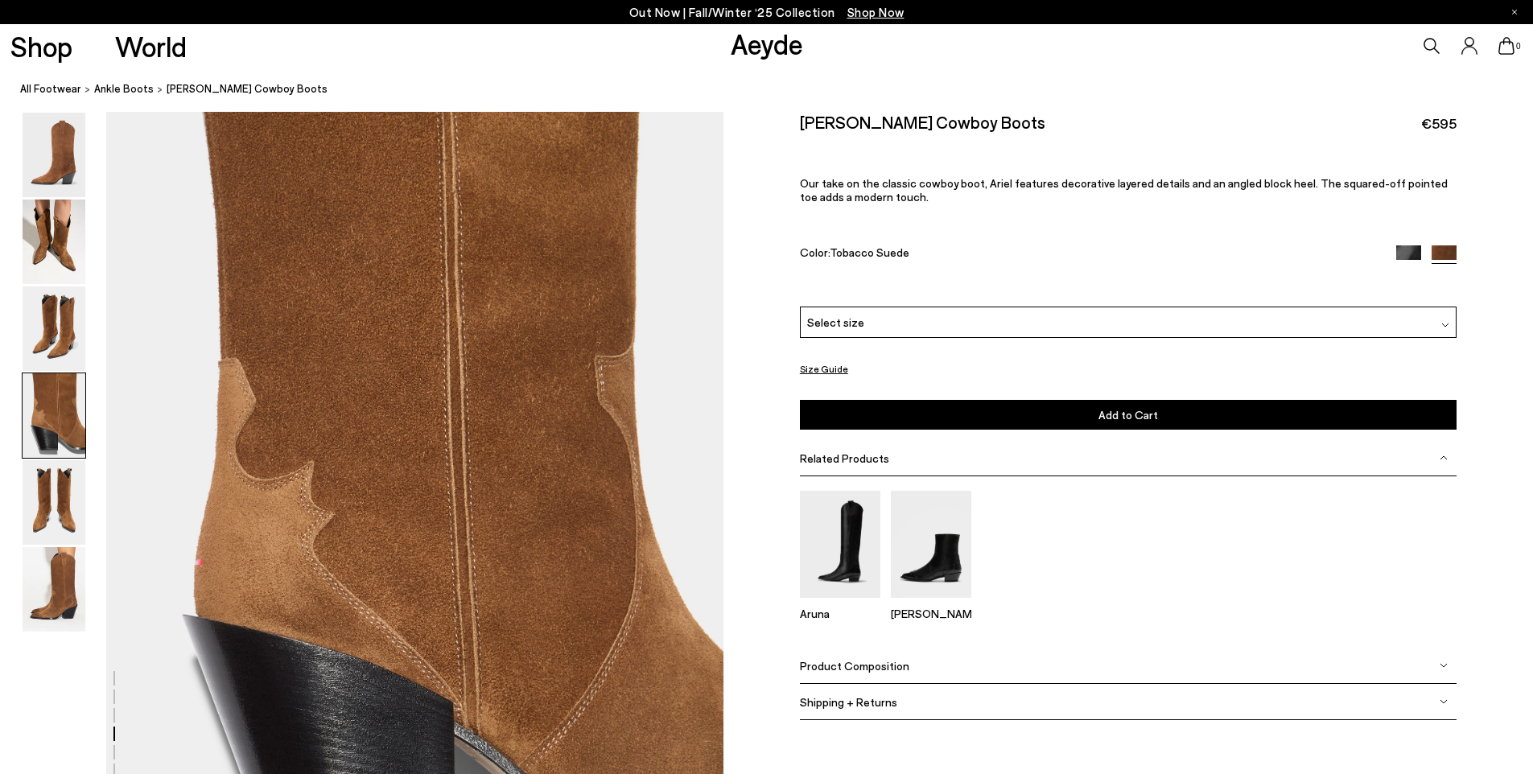
click at [84, 491] on div at bounding box center [361, 110] width 723 height 4947
click at [62, 562] on img at bounding box center [54, 589] width 63 height 84
